Goal: Task Accomplishment & Management: Complete application form

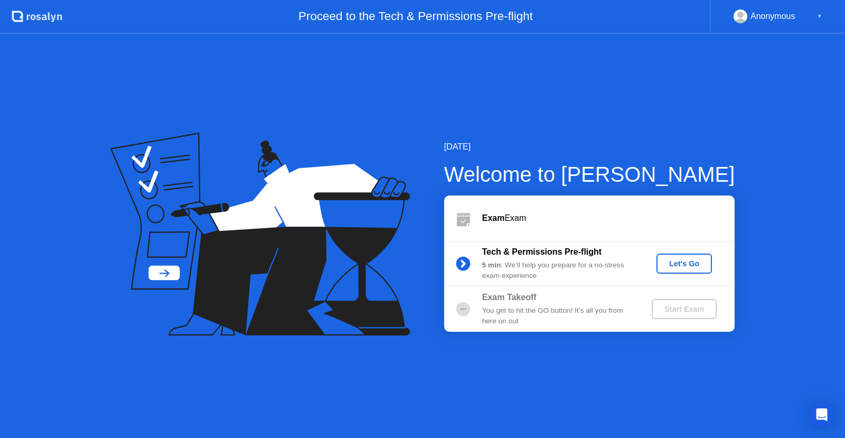
click at [663, 270] on button "Let's Go" at bounding box center [683, 263] width 55 height 20
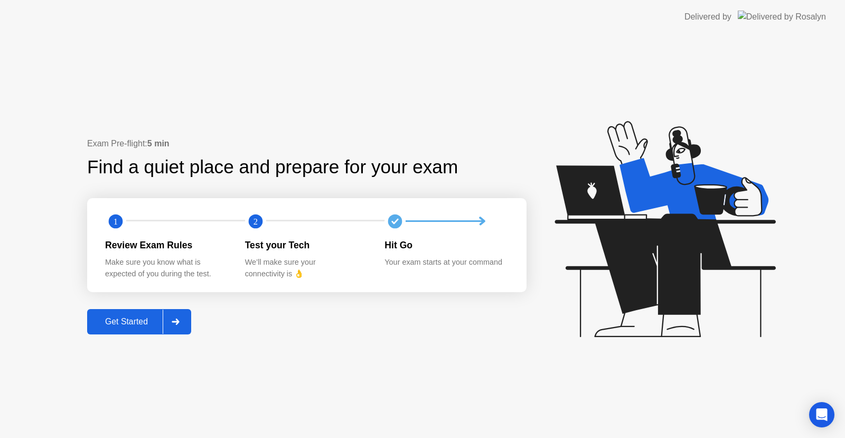
click at [168, 331] on div at bounding box center [175, 321] width 25 height 24
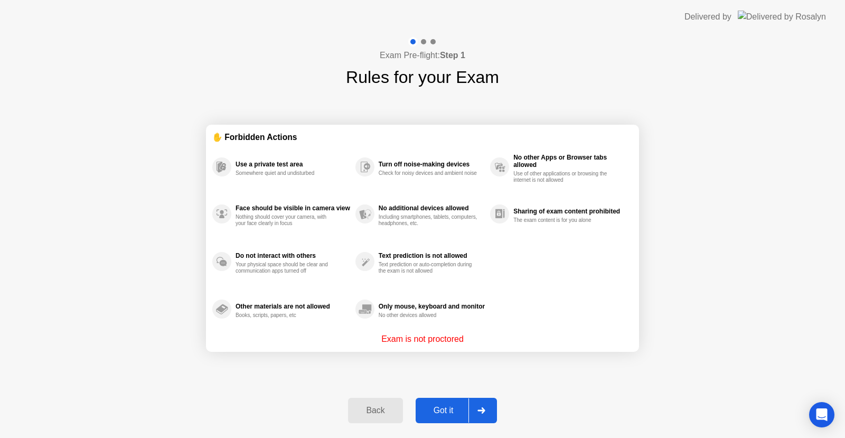
click at [495, 407] on button "Got it" at bounding box center [456, 410] width 81 height 25
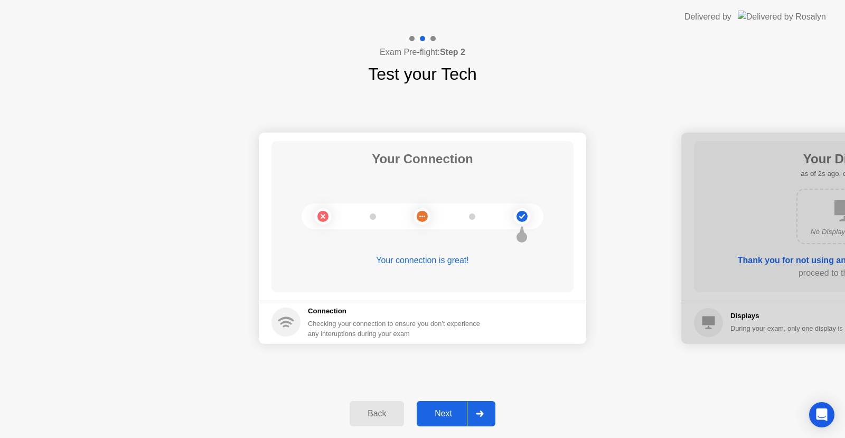
click at [469, 410] on div at bounding box center [479, 413] width 25 height 24
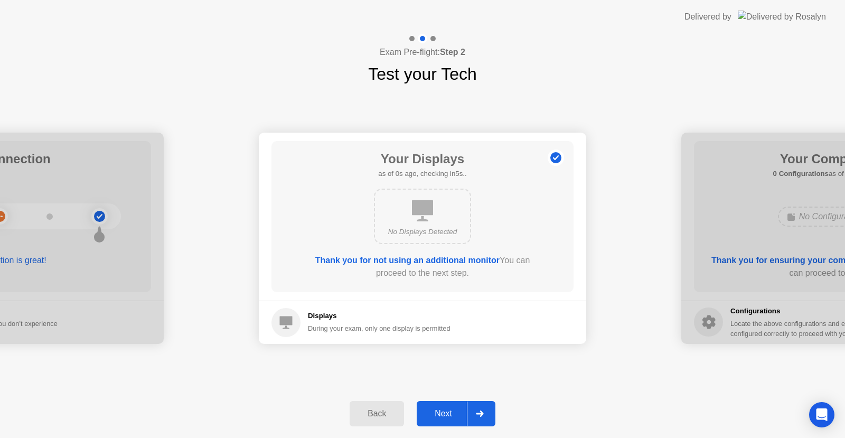
click at [470, 411] on div at bounding box center [479, 413] width 25 height 24
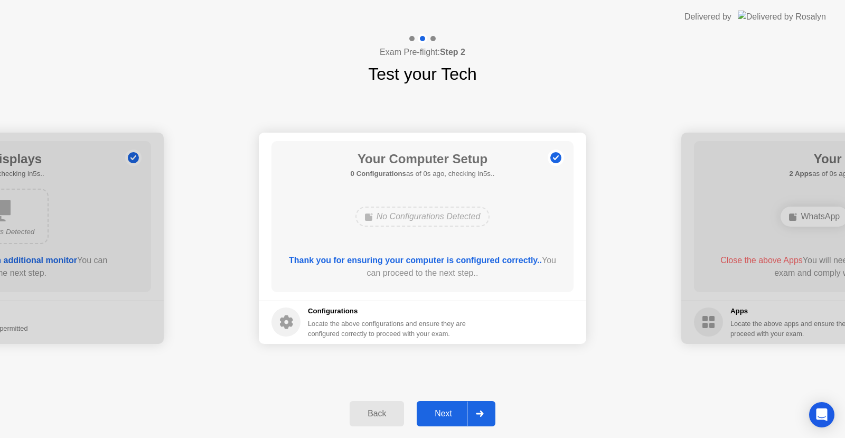
click at [470, 411] on div at bounding box center [479, 413] width 25 height 24
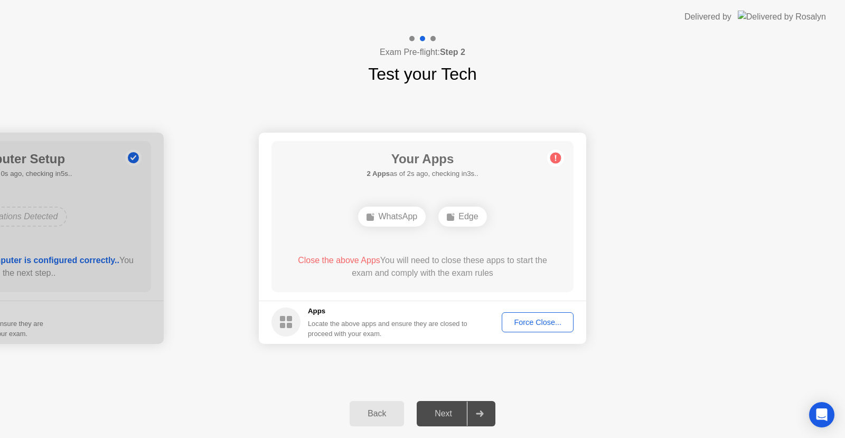
click at [470, 411] on div at bounding box center [479, 413] width 25 height 24
click at [491, 409] on div at bounding box center [479, 413] width 25 height 24
click at [535, 326] on div "Force Close..." at bounding box center [537, 322] width 64 height 8
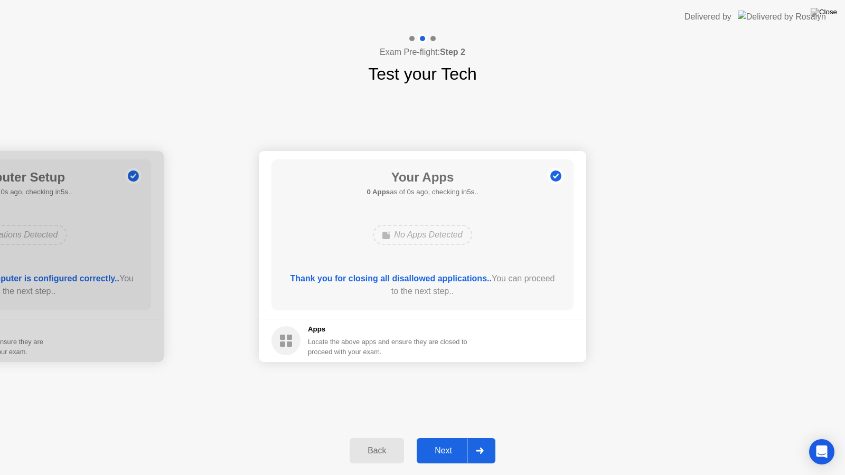
click at [476, 437] on div at bounding box center [479, 451] width 25 height 24
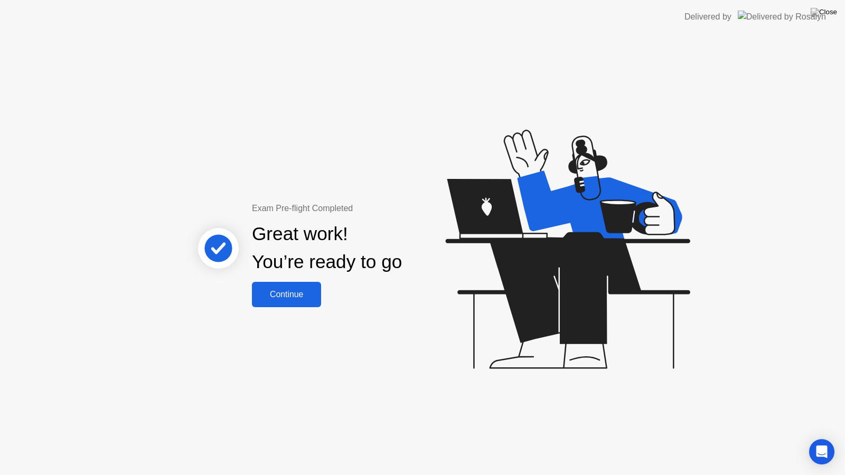
drag, startPoint x: 340, startPoint y: 338, endPoint x: 336, endPoint y: 331, distance: 7.8
click at [340, 337] on div "Exam Pre-flight Completed Great work! You’re ready to go Continue" at bounding box center [422, 254] width 845 height 441
click at [289, 302] on button "Continue" at bounding box center [286, 294] width 69 height 25
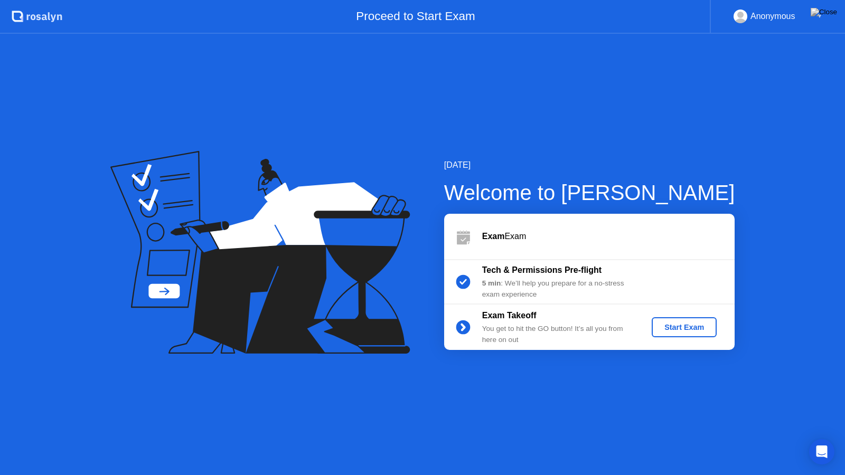
click at [638, 330] on div "Start Exam" at bounding box center [684, 327] width 100 height 20
click at [701, 326] on div "Start Exam" at bounding box center [684, 327] width 57 height 8
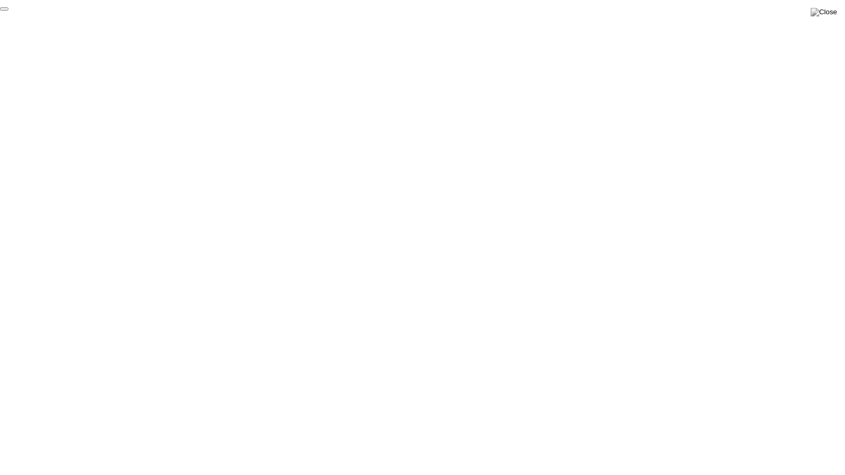
click div "End Proctoring Session"
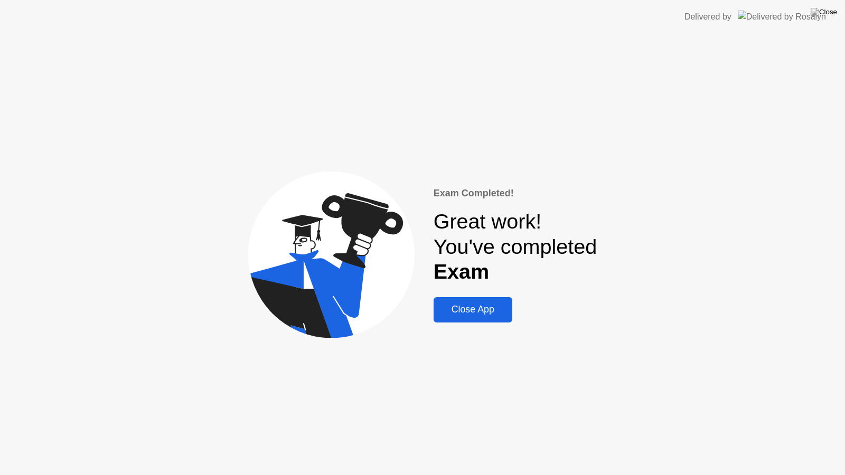
drag, startPoint x: 453, startPoint y: 313, endPoint x: 443, endPoint y: 293, distance: 22.0
click at [445, 307] on div "Close App" at bounding box center [473, 309] width 72 height 11
